Goal: Task Accomplishment & Management: Complete application form

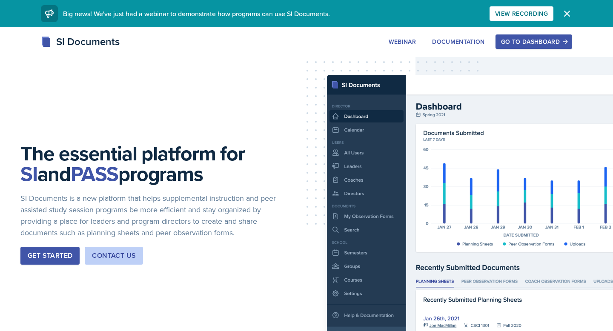
click at [526, 42] on div "Go to Dashboard" at bounding box center [534, 41] width 66 height 7
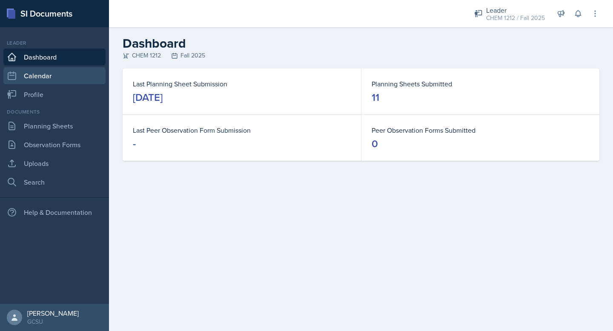
click at [51, 76] on link "Calendar" at bounding box center [54, 75] width 102 height 17
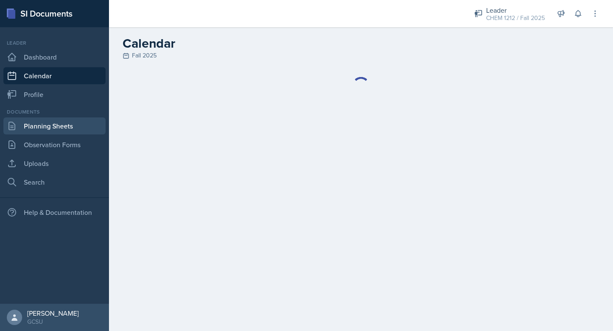
click at [41, 129] on link "Planning Sheets" at bounding box center [54, 126] width 102 height 17
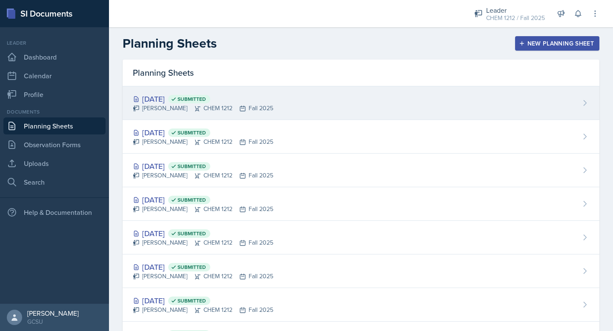
click at [255, 97] on div "[DATE] Submitted [PERSON_NAME] CHEM 1212 Fall 2025" at bounding box center [361, 103] width 477 height 34
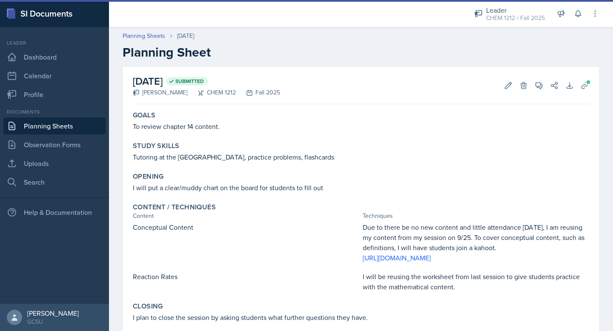
scroll to position [56, 0]
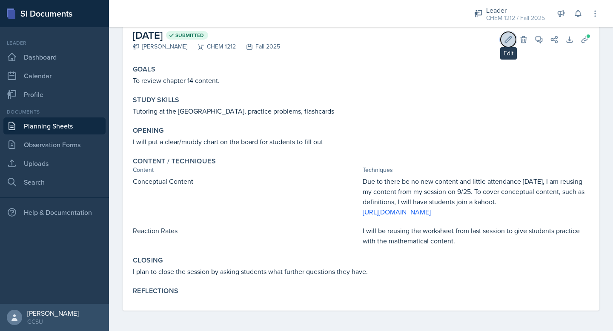
click at [510, 35] on icon at bounding box center [508, 39] width 9 height 9
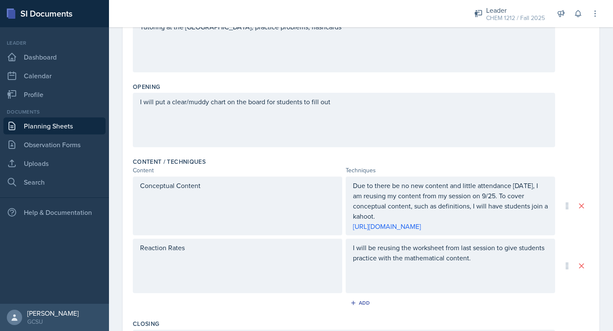
scroll to position [319, 0]
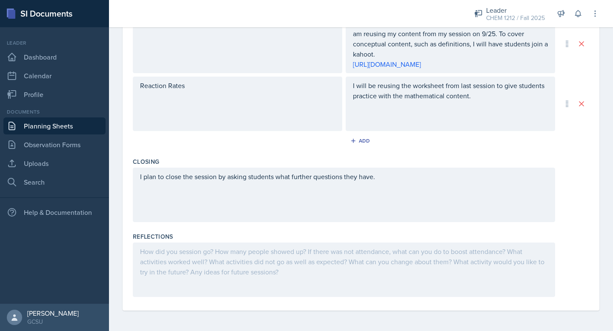
click at [221, 259] on div at bounding box center [344, 270] width 422 height 55
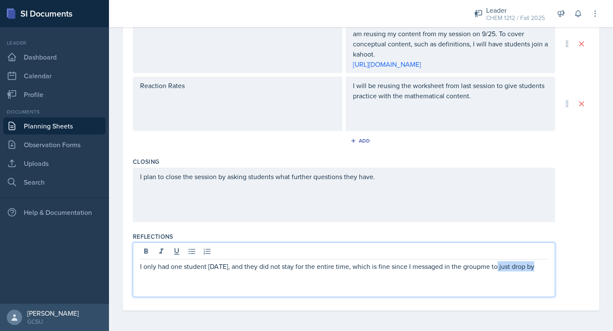
drag, startPoint x: 495, startPoint y: 268, endPoint x: 545, endPoint y: 270, distance: 49.4
click at [545, 270] on p "I only had one student [DATE], and they did not stay for the entire time, which…" at bounding box center [344, 266] width 408 height 10
drag, startPoint x: 345, startPoint y: 267, endPoint x: 572, endPoint y: 281, distance: 226.6
click at [570, 279] on div "I only had one student [DATE], and they did not stay for the entire time, which…" at bounding box center [361, 270] width 457 height 55
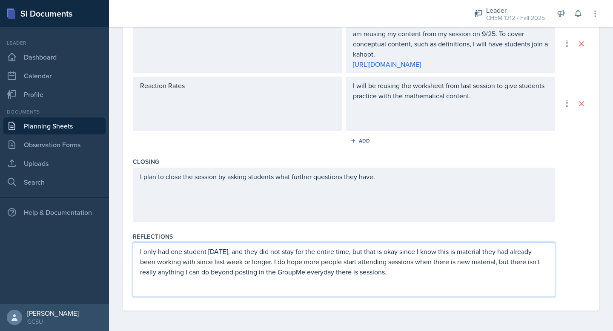
scroll to position [0, 0]
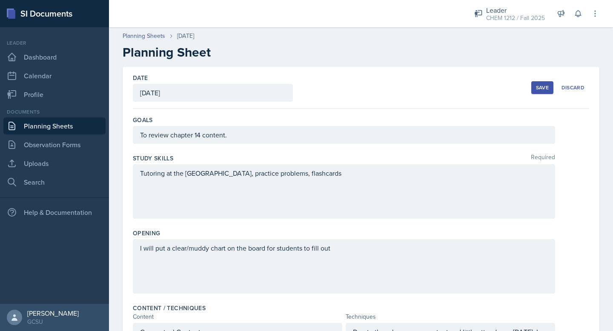
click at [534, 86] on button "Save" at bounding box center [543, 87] width 22 height 13
